Goal: Task Accomplishment & Management: Use online tool/utility

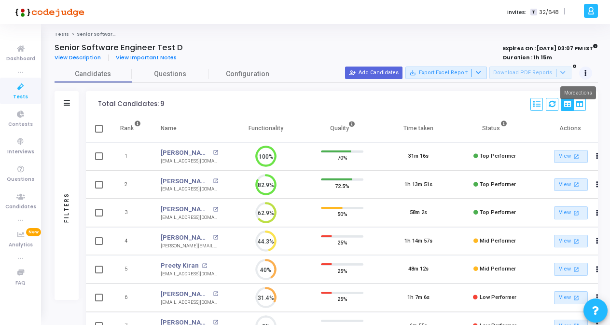
click at [587, 72] on button at bounding box center [586, 74] width 14 height 14
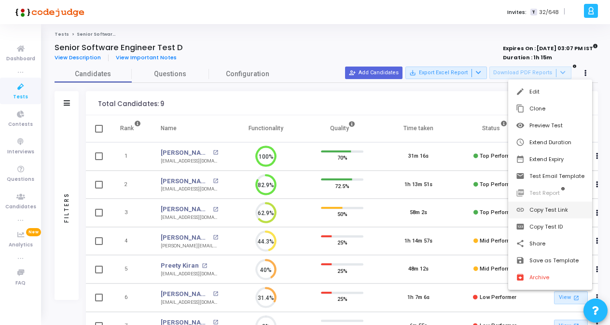
click at [549, 211] on button "link Copy Test Link" at bounding box center [550, 210] width 84 height 17
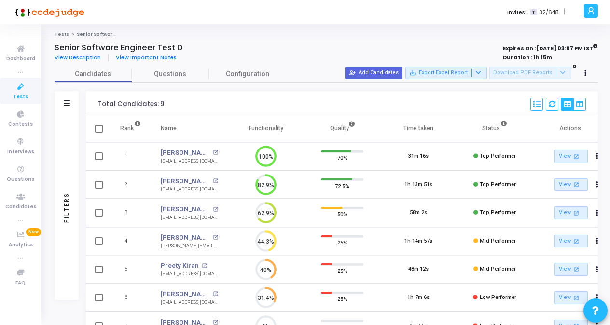
scroll to position [20, 24]
click at [584, 73] on icon at bounding box center [585, 73] width 2 height 5
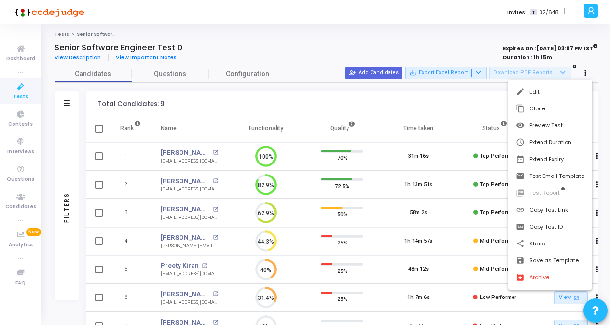
click at [11, 90] on div at bounding box center [305, 162] width 610 height 325
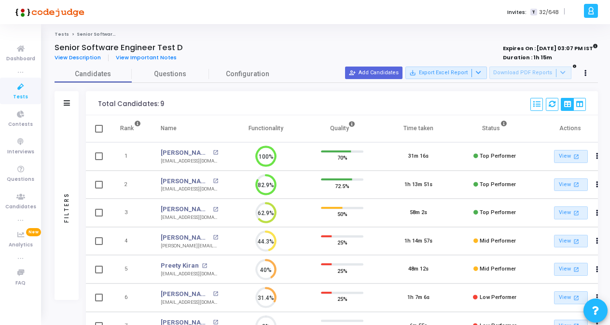
click at [23, 91] on icon at bounding box center [21, 87] width 20 height 12
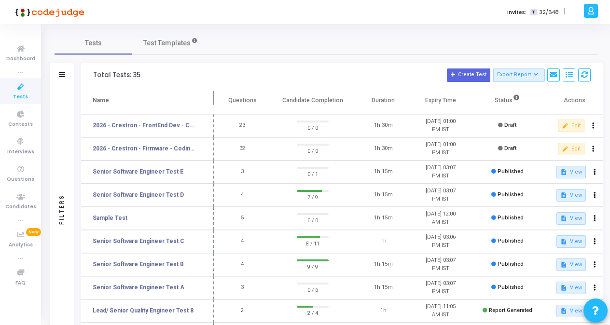
drag, startPoint x: 184, startPoint y: 97, endPoint x: 212, endPoint y: 99, distance: 28.0
click at [212, 99] on span at bounding box center [214, 100] width 10 height 27
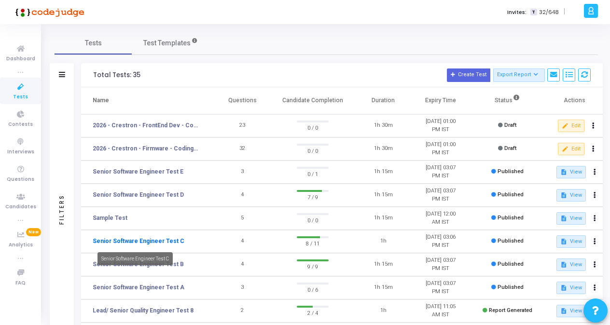
click at [149, 240] on link "Senior Software Engineer Test C" at bounding box center [139, 241] width 92 height 9
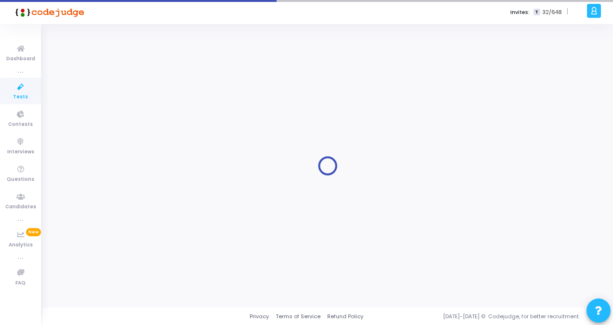
click at [149, 240] on div at bounding box center [327, 165] width 547 height 269
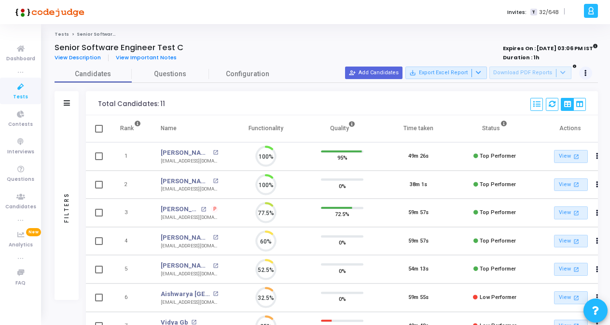
scroll to position [20, 24]
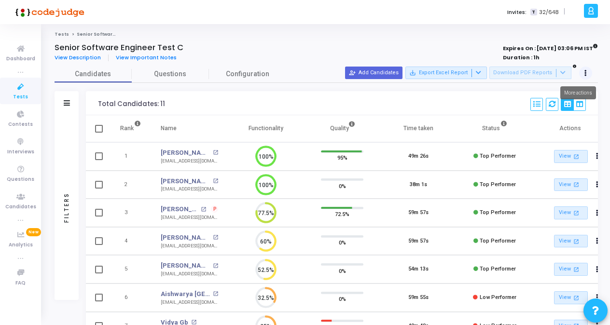
click at [582, 72] on button at bounding box center [586, 74] width 14 height 14
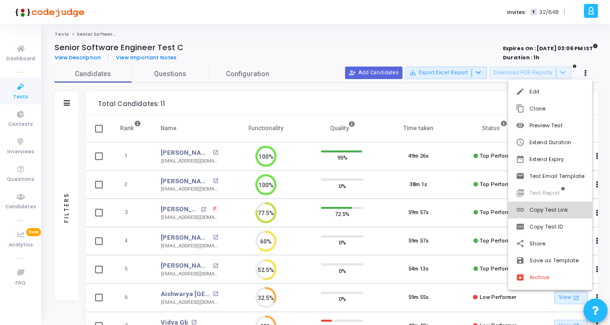
click at [553, 214] on button "link Copy Test Link" at bounding box center [550, 210] width 84 height 17
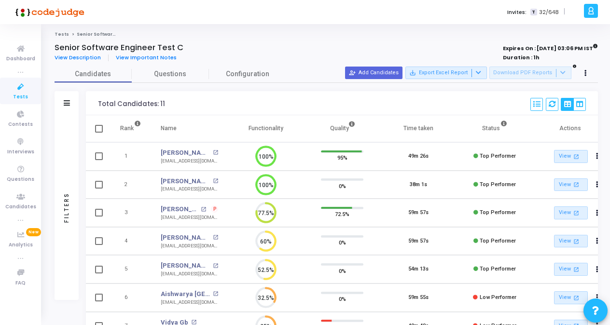
click at [20, 90] on icon at bounding box center [21, 87] width 20 height 12
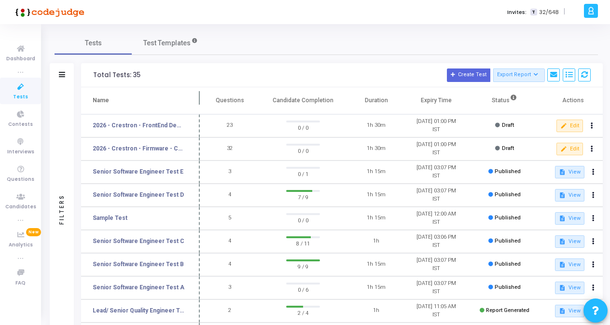
drag, startPoint x: 186, startPoint y: 100, endPoint x: 200, endPoint y: 100, distance: 14.0
click at [200, 100] on span at bounding box center [200, 100] width 10 height 27
click at [158, 267] on link "Senior Software Engineer Test B" at bounding box center [138, 264] width 91 height 9
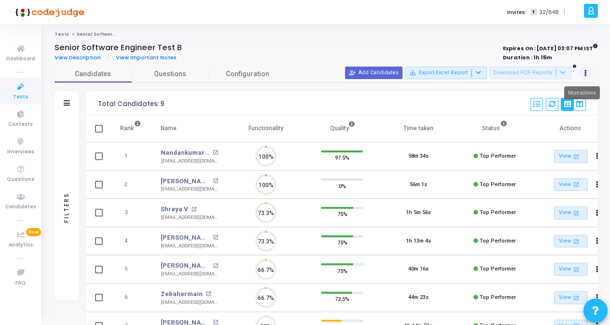
click at [587, 71] on button at bounding box center [586, 74] width 14 height 14
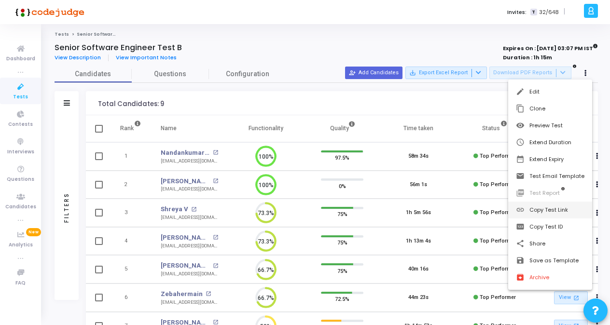
click at [544, 207] on button "link Copy Test Link" at bounding box center [550, 210] width 84 height 17
